Goal: Entertainment & Leisure: Consume media (video, audio)

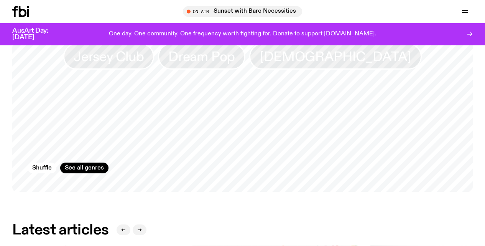
scroll to position [311, 0]
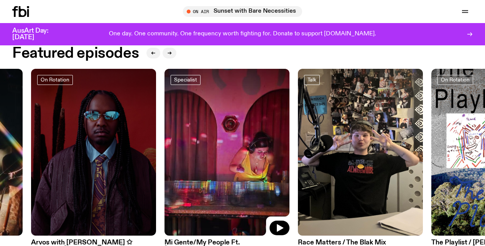
drag, startPoint x: 461, startPoint y: 169, endPoint x: 213, endPoint y: 130, distance: 251.2
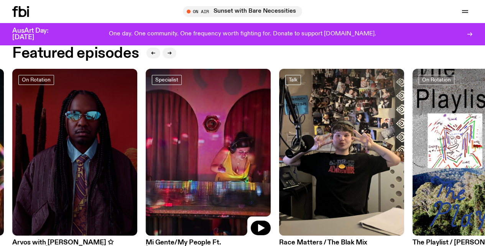
scroll to position [363, 0]
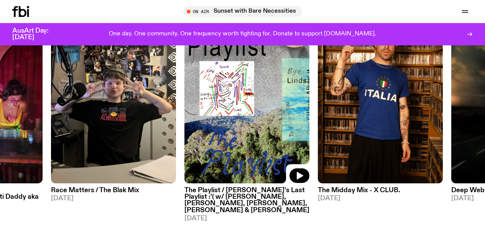
drag, startPoint x: 456, startPoint y: 115, endPoint x: 228, endPoint y: 89, distance: 229.1
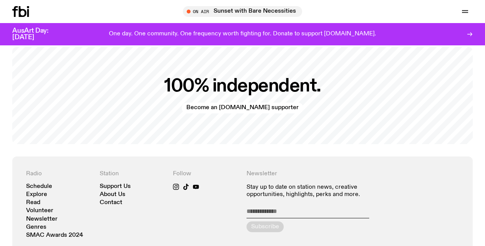
scroll to position [1515, 0]
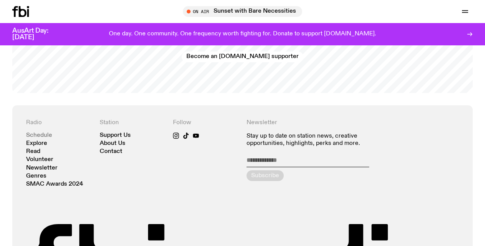
click at [39, 132] on link "Schedule" at bounding box center [39, 135] width 26 height 6
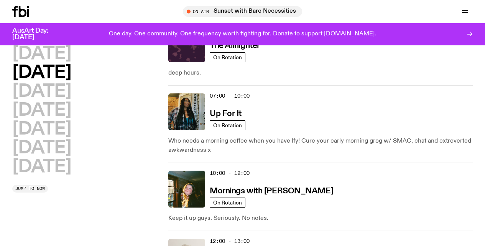
scroll to position [101, 0]
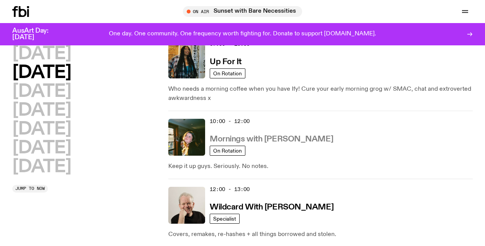
click at [243, 139] on h3 "Mornings with [PERSON_NAME]" at bounding box center [272, 139] width 124 height 8
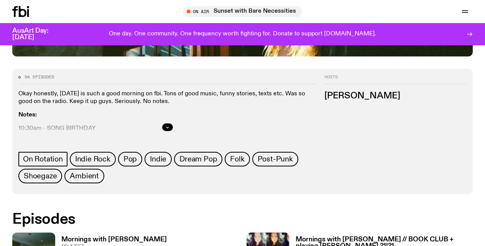
scroll to position [394, 0]
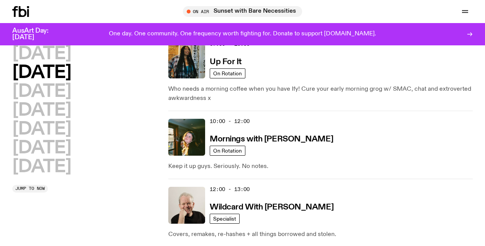
scroll to position [153, 0]
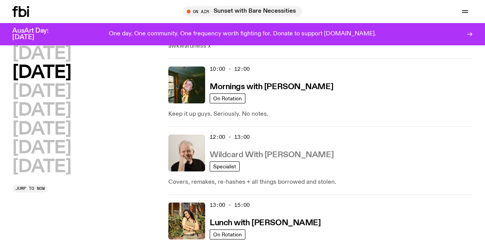
click at [241, 155] on h3 "Wildcard With [PERSON_NAME]" at bounding box center [272, 155] width 124 height 8
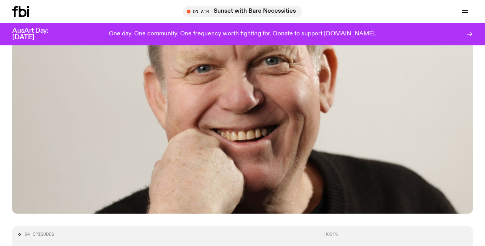
scroll to position [313, 0]
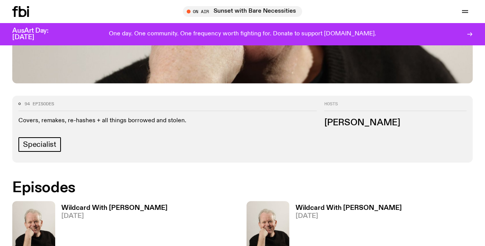
click at [108, 205] on h3 "Wildcard With [PERSON_NAME]" at bounding box center [114, 208] width 106 height 7
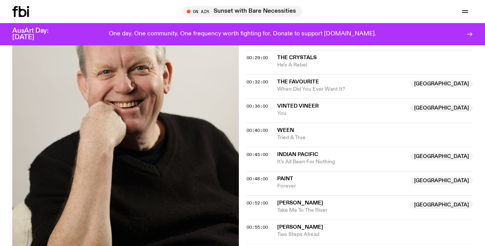
scroll to position [233, 0]
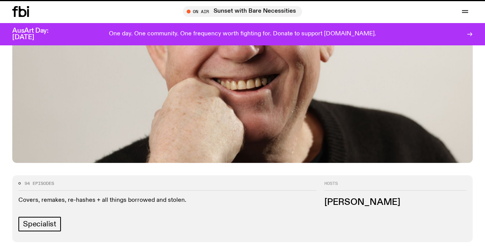
scroll to position [313, 0]
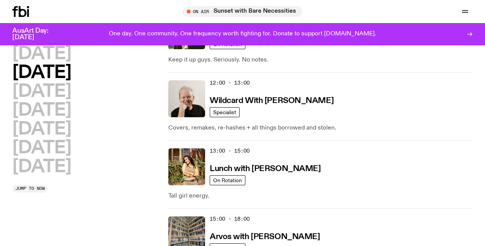
scroll to position [218, 0]
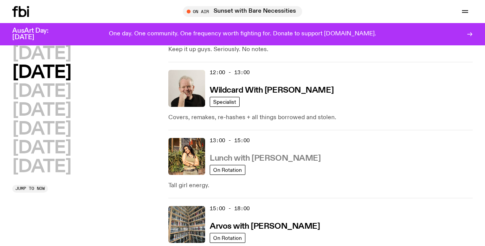
click at [249, 157] on h3 "Lunch with [PERSON_NAME]" at bounding box center [265, 158] width 111 height 8
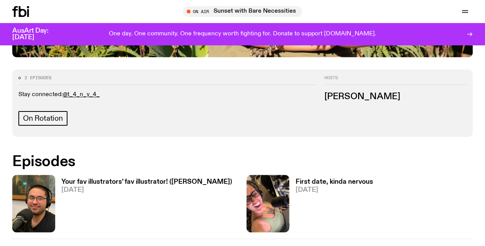
scroll to position [356, 0]
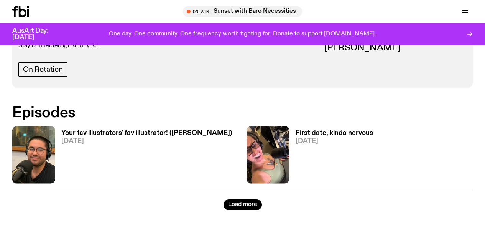
click at [319, 132] on h3 "First date, kinda nervous" at bounding box center [335, 133] width 78 height 7
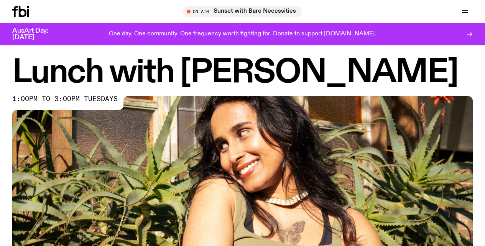
scroll to position [64, 0]
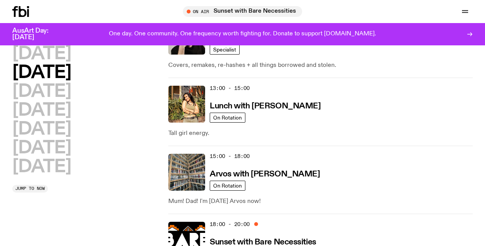
scroll to position [283, 0]
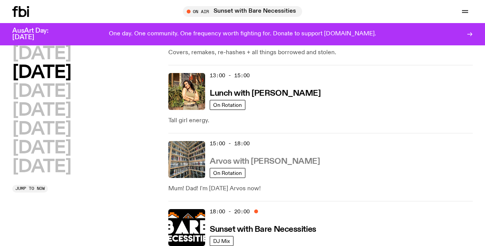
click at [249, 160] on h3 "Arvos with [PERSON_NAME]" at bounding box center [265, 161] width 110 height 8
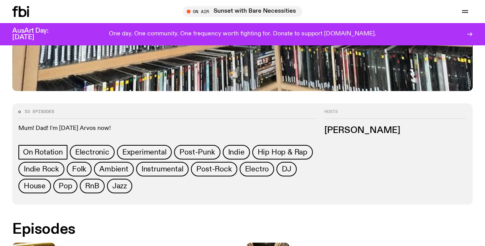
scroll to position [409, 0]
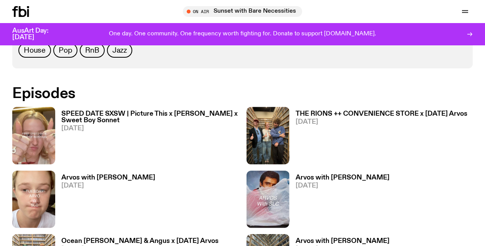
click at [92, 112] on h3 "SPEED DATE SXSW | Picture This x [PERSON_NAME] x Sweet Boy Sonnet" at bounding box center [150, 117] width 178 height 13
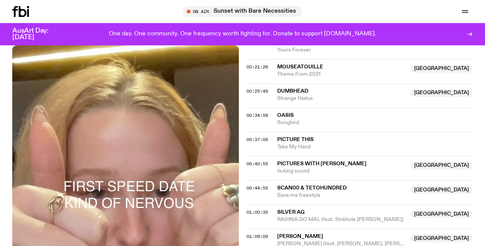
scroll to position [211, 0]
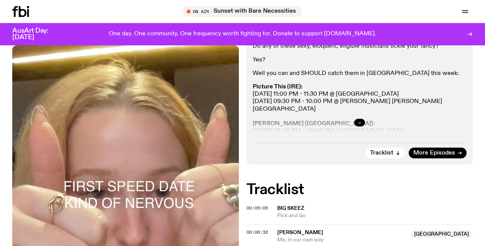
click at [359, 121] on icon "button" at bounding box center [360, 122] width 5 height 5
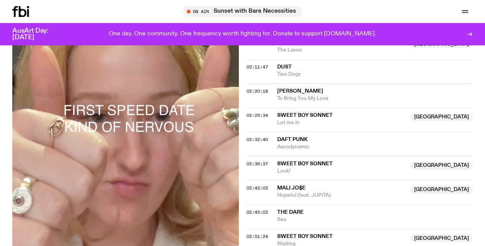
scroll to position [964, 0]
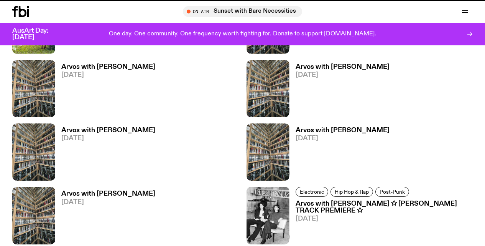
scroll to position [409, 0]
